Goal: Task Accomplishment & Management: Use online tool/utility

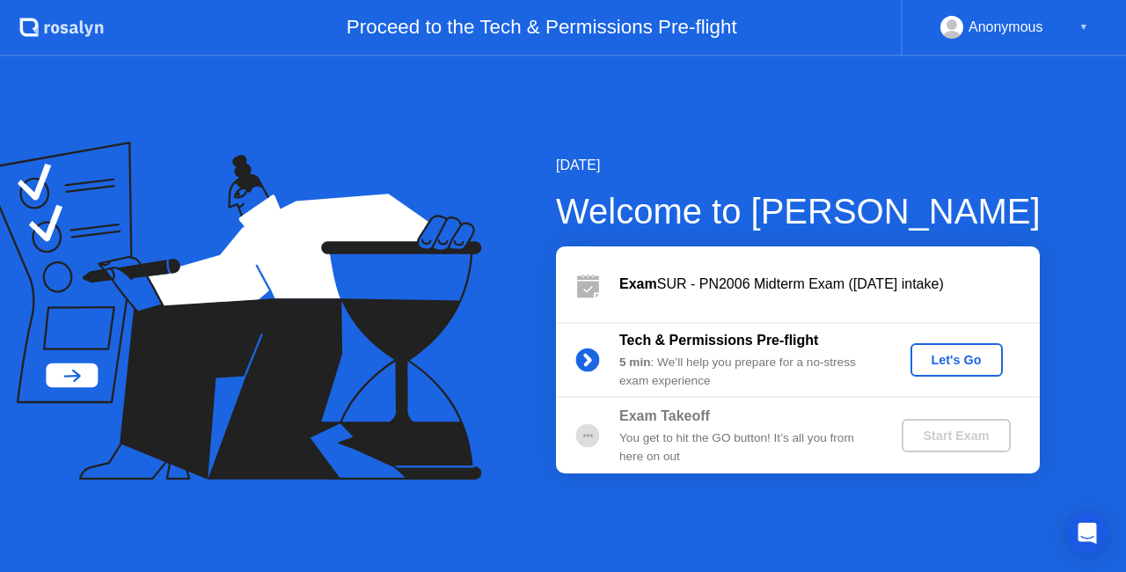
click at [959, 373] on button "Let's Go" at bounding box center [956, 359] width 92 height 33
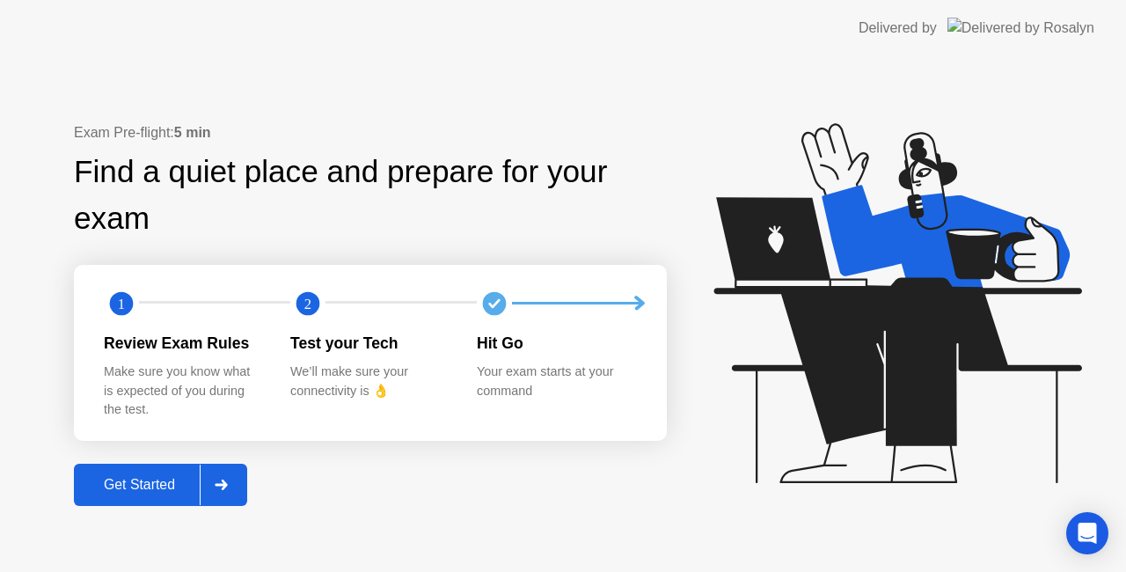
click at [225, 480] on icon at bounding box center [221, 484] width 12 height 11
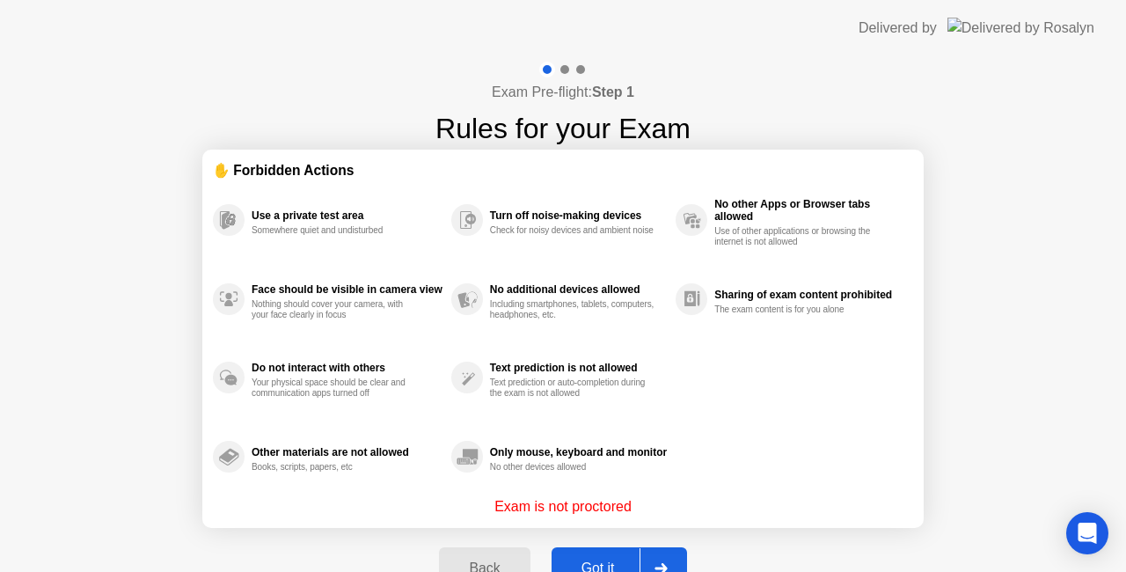
click at [653, 558] on div at bounding box center [660, 568] width 42 height 40
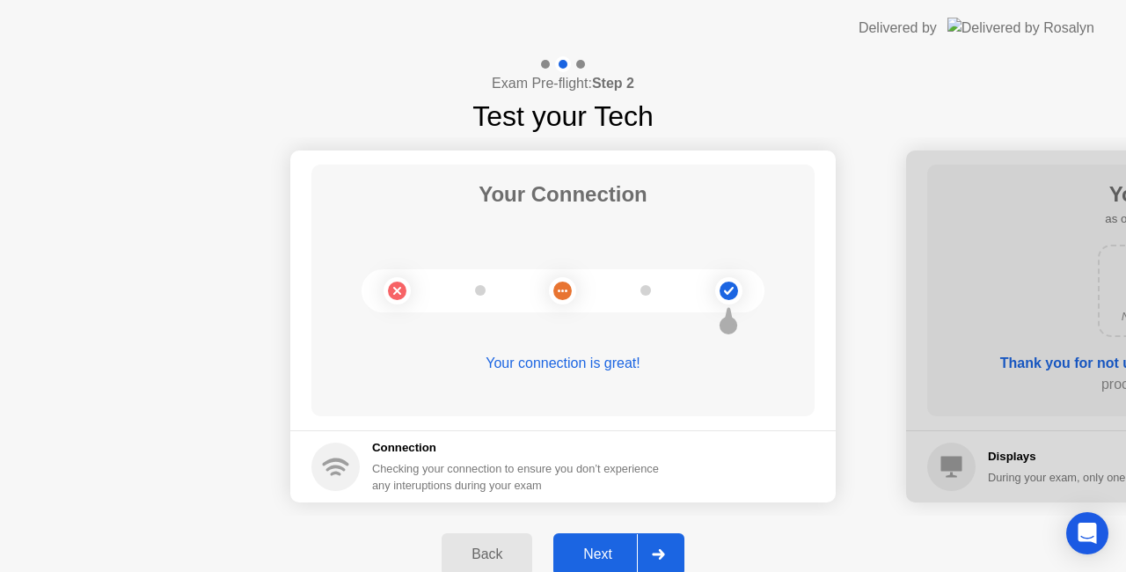
click at [653, 545] on div at bounding box center [658, 554] width 42 height 40
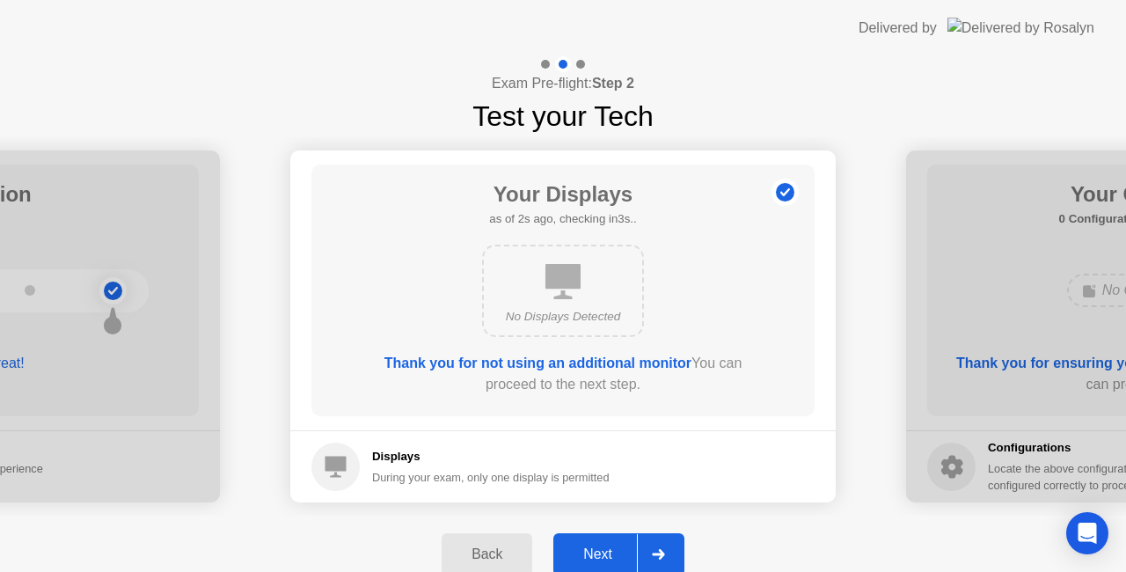
click at [653, 545] on div at bounding box center [658, 554] width 42 height 40
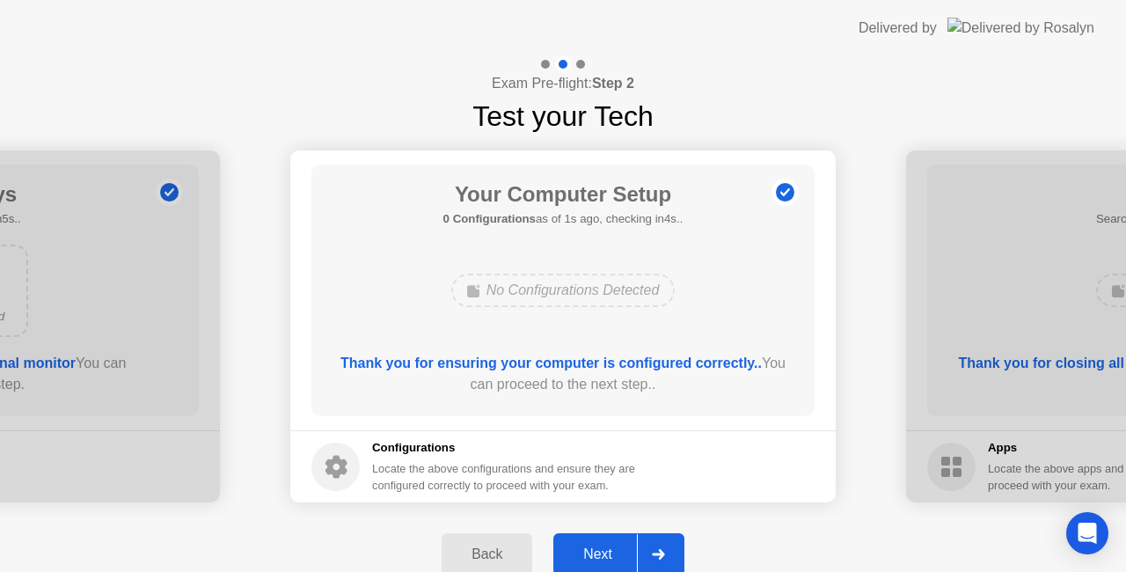
click at [653, 545] on div at bounding box center [658, 554] width 42 height 40
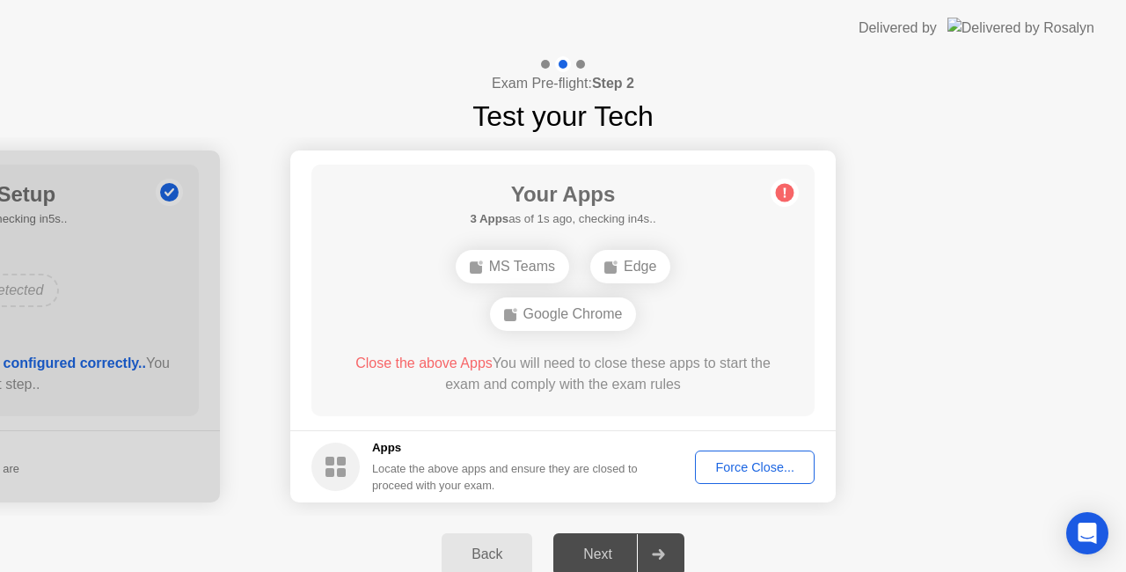
click at [735, 468] on div "Force Close..." at bounding box center [754, 467] width 107 height 14
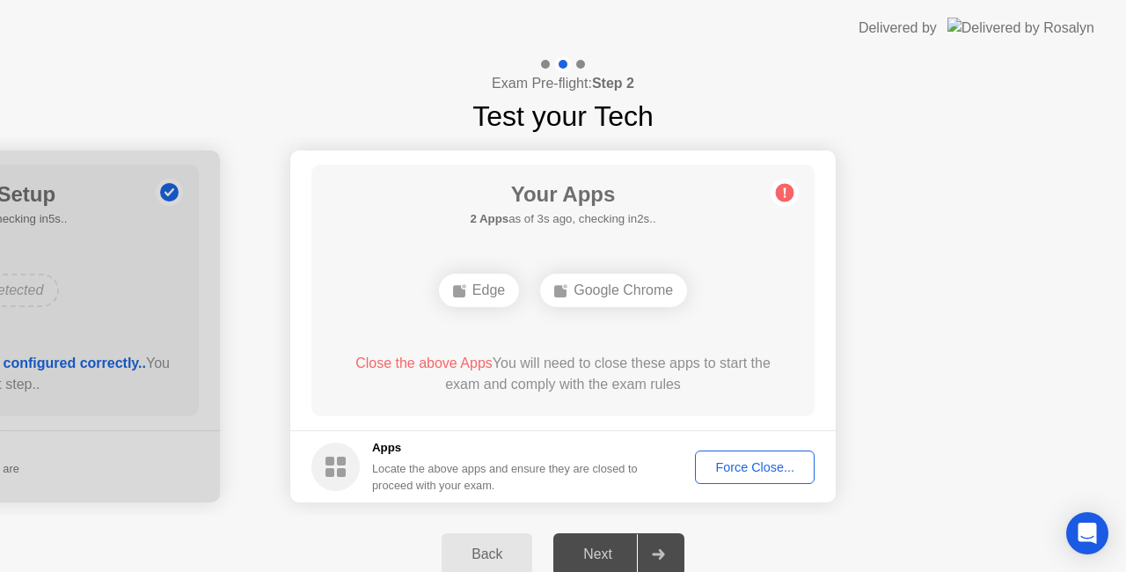
click at [721, 463] on div "Force Close..." at bounding box center [754, 467] width 107 height 14
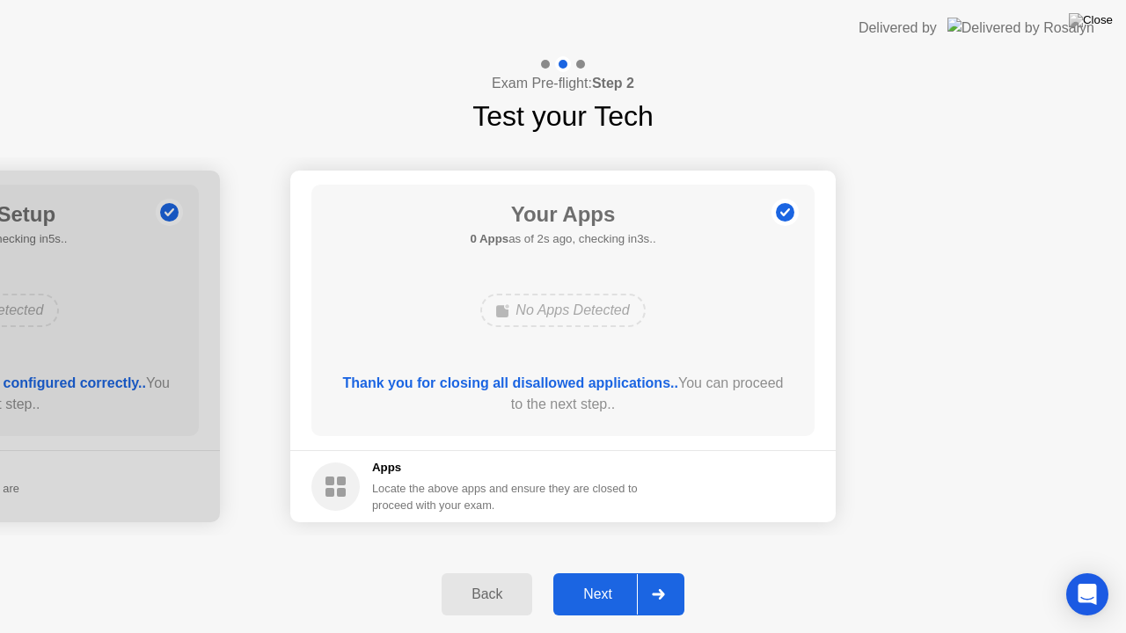
click at [653, 571] on icon at bounding box center [658, 594] width 13 height 11
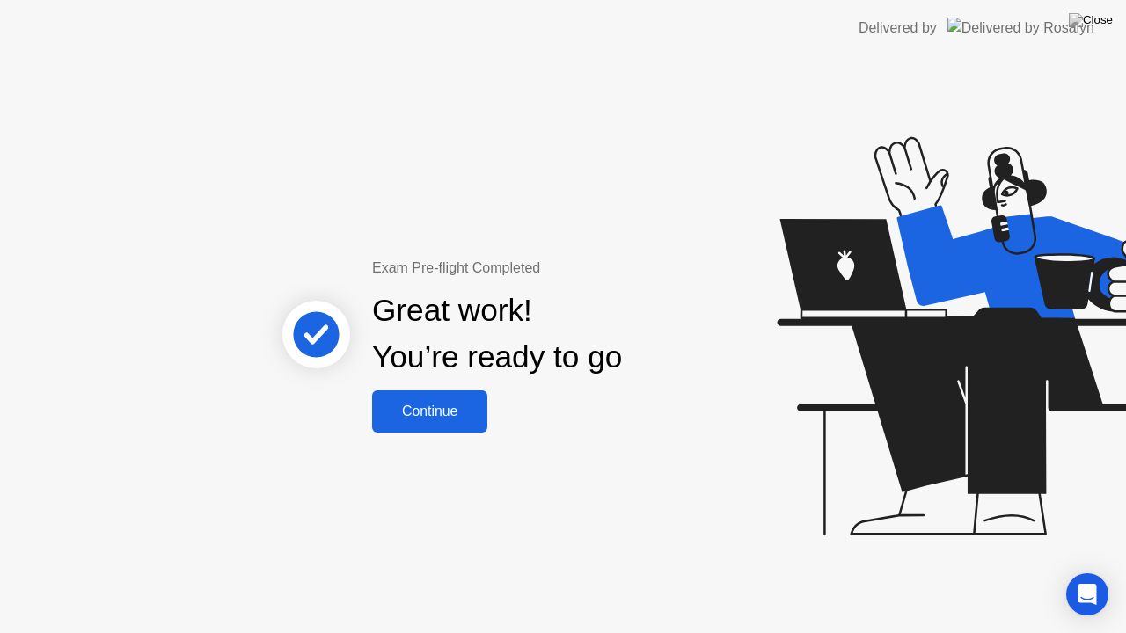
click at [449, 410] on div "Continue" at bounding box center [429, 412] width 105 height 16
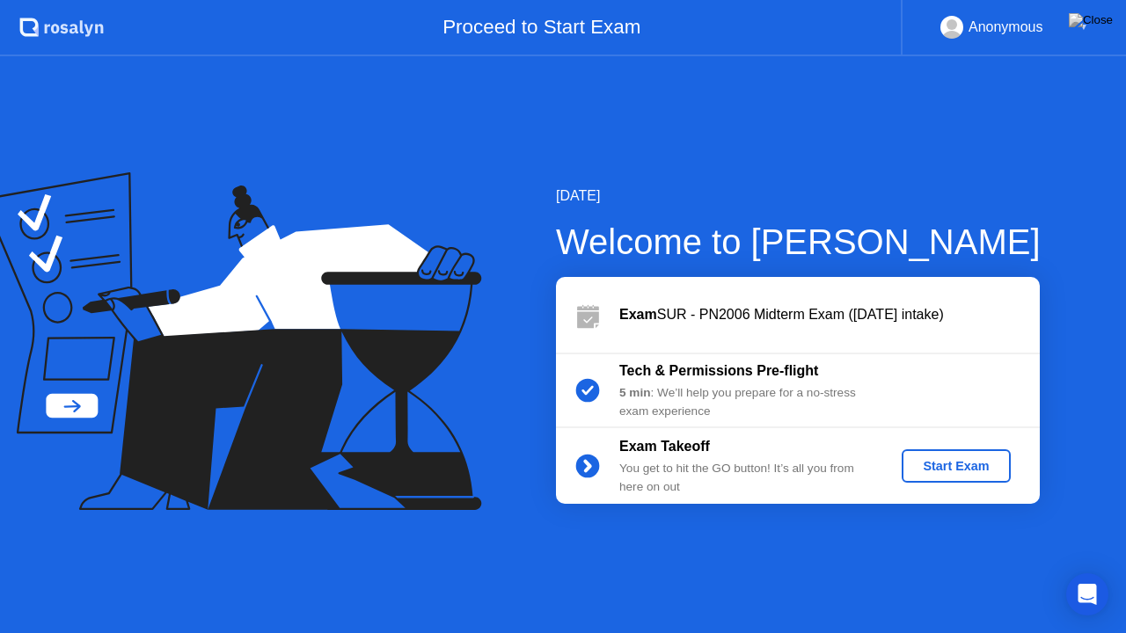
click at [990, 473] on div "Start Exam" at bounding box center [955, 466] width 94 height 14
